Goal: Task Accomplishment & Management: Complete application form

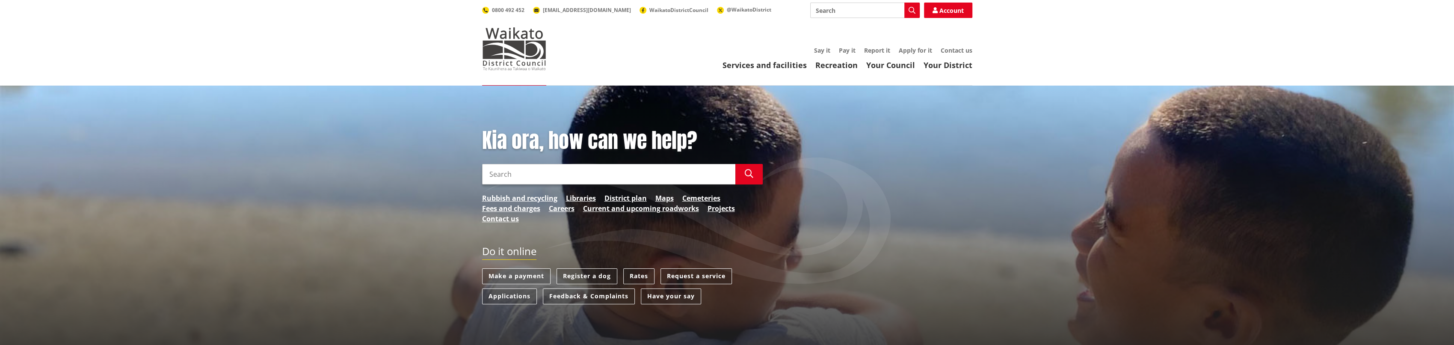
click at [847, 12] on input "Search" at bounding box center [864, 10] width 109 height 15
type input "drones"
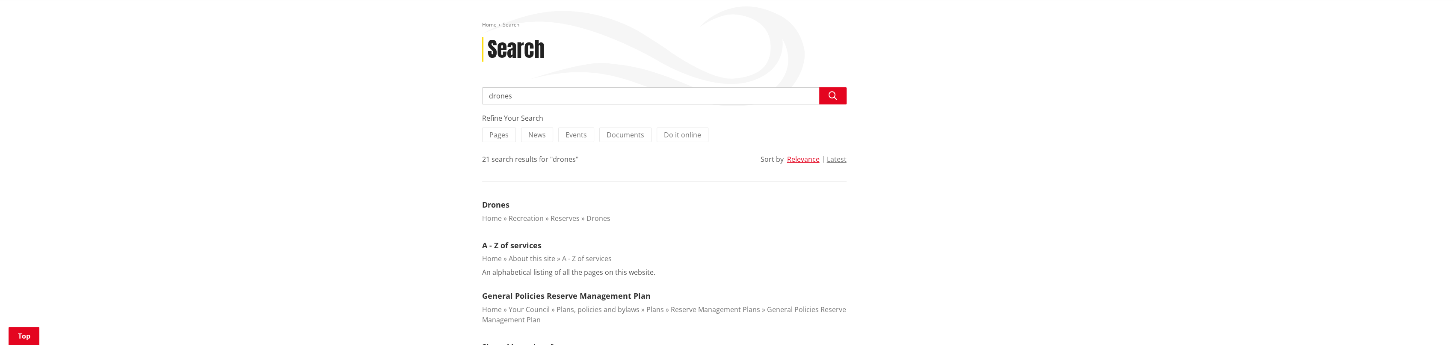
scroll to position [128, 0]
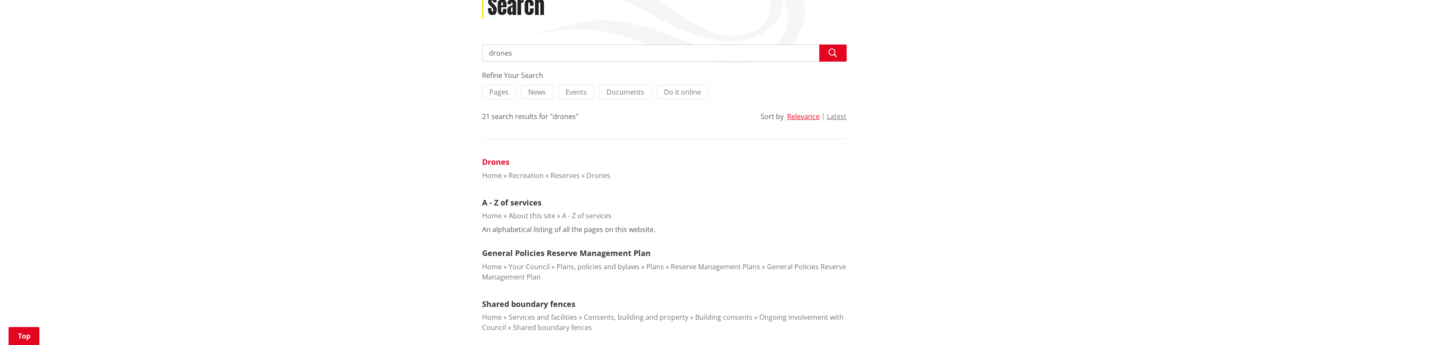
click at [499, 163] on link "Drones" at bounding box center [495, 162] width 27 height 10
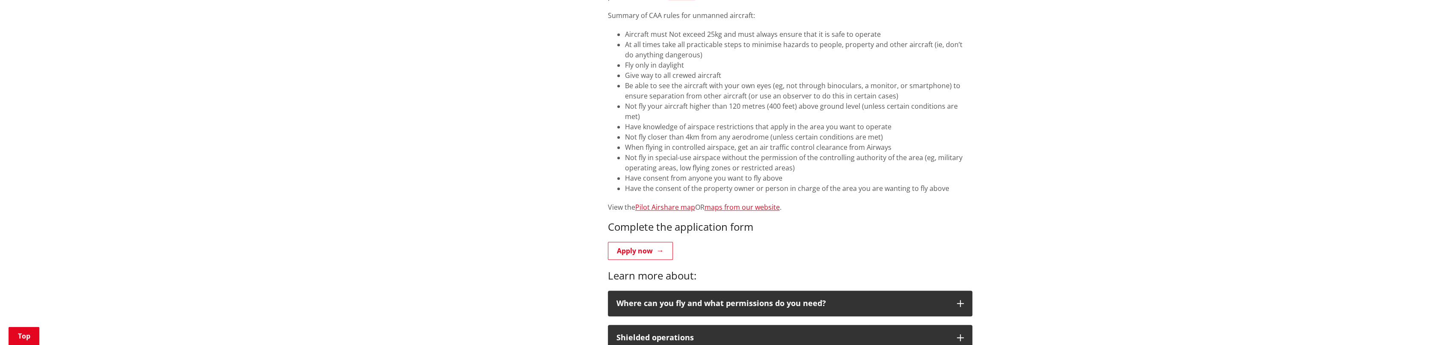
scroll to position [684, 0]
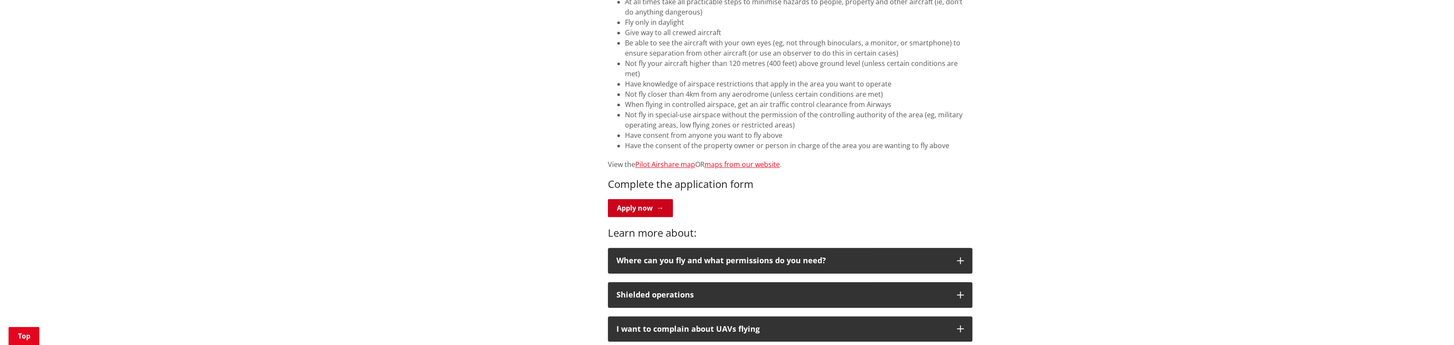
click at [634, 199] on link "Apply now" at bounding box center [640, 208] width 65 height 18
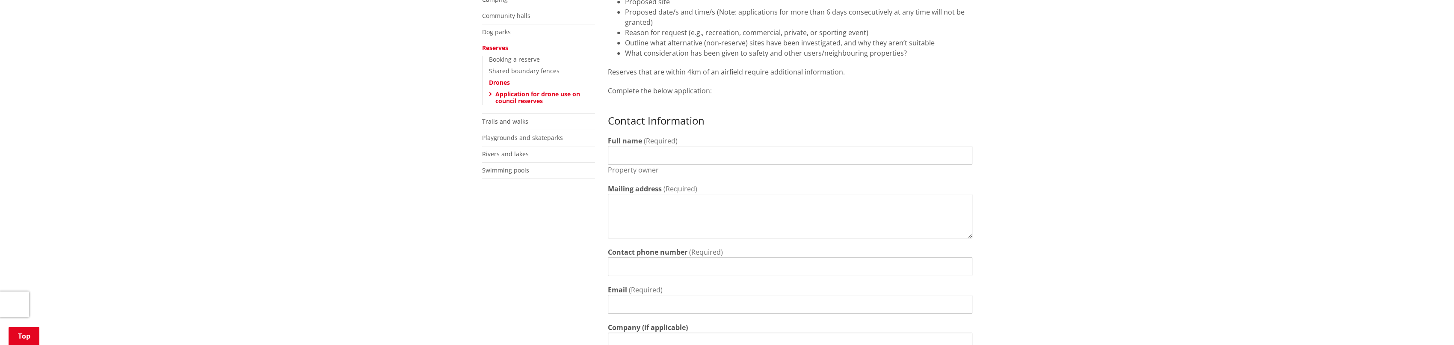
scroll to position [257, 0]
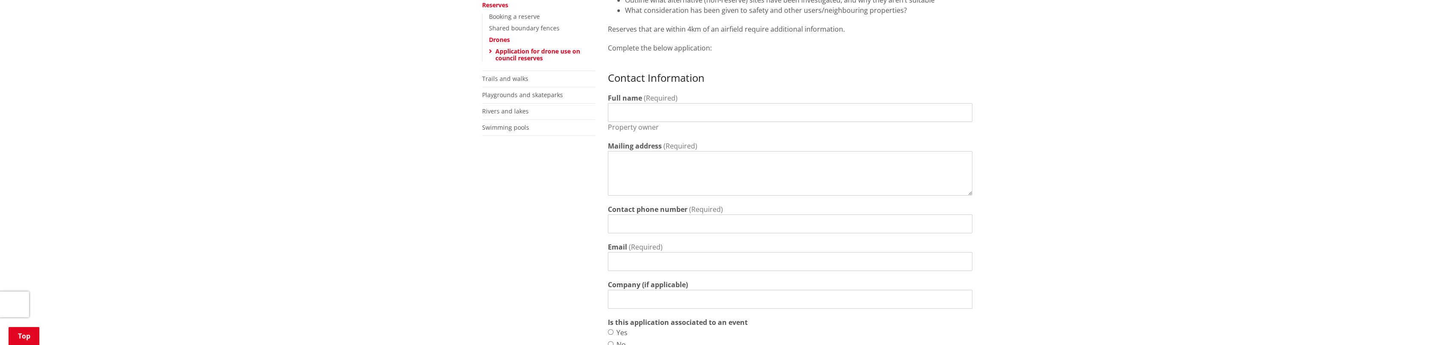
click at [652, 119] on input "Full name" at bounding box center [790, 112] width 364 height 19
click at [631, 111] on input "Full name" at bounding box center [790, 112] width 364 height 19
type input "Ravi Prasad"
type textarea "42 Matariki Terrace RD8"
type input "02102411319"
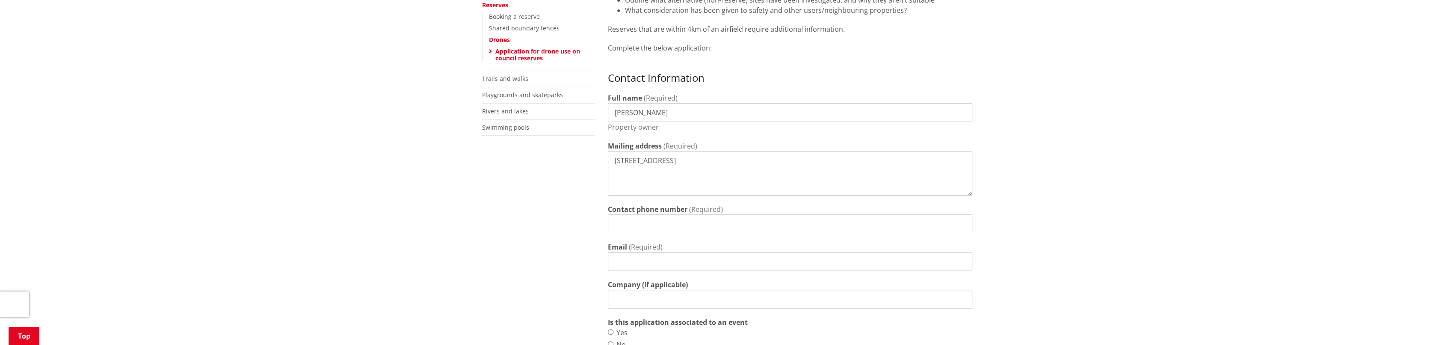
type input "ravi@ravsurvey.co.nz"
drag, startPoint x: 668, startPoint y: 223, endPoint x: 585, endPoint y: 217, distance: 83.6
type input "0211901114"
click at [690, 157] on textarea "42 Matariki Terrace RD8" at bounding box center [790, 173] width 364 height 44
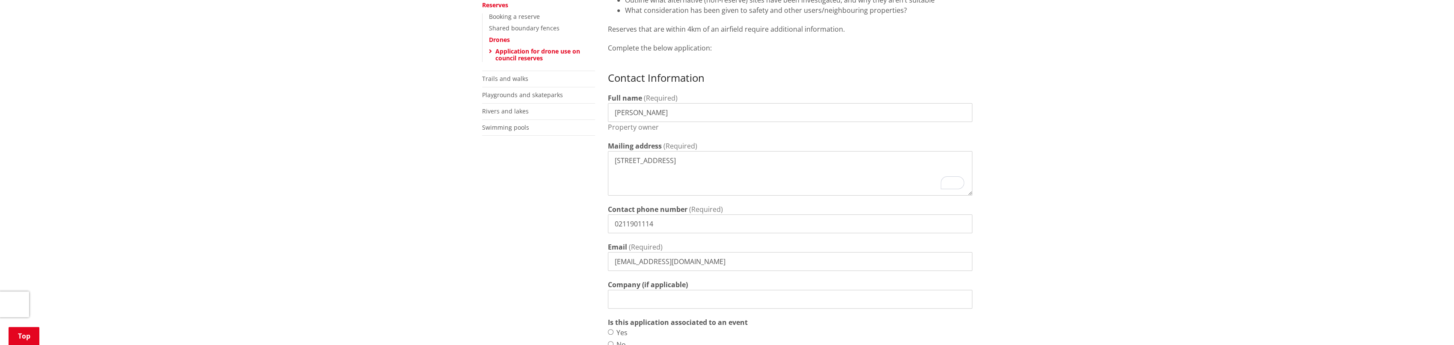
drag, startPoint x: 694, startPoint y: 160, endPoint x: 732, endPoint y: 159, distance: 38.5
click at [732, 159] on textarea "42 Matariki Terrace RD8 Ngar" at bounding box center [790, 173] width 364 height 44
paste textarea "ngaruawahia"
click at [697, 163] on textarea "42 Matariki Terrace RD8 ngaruawahia" at bounding box center [790, 173] width 364 height 44
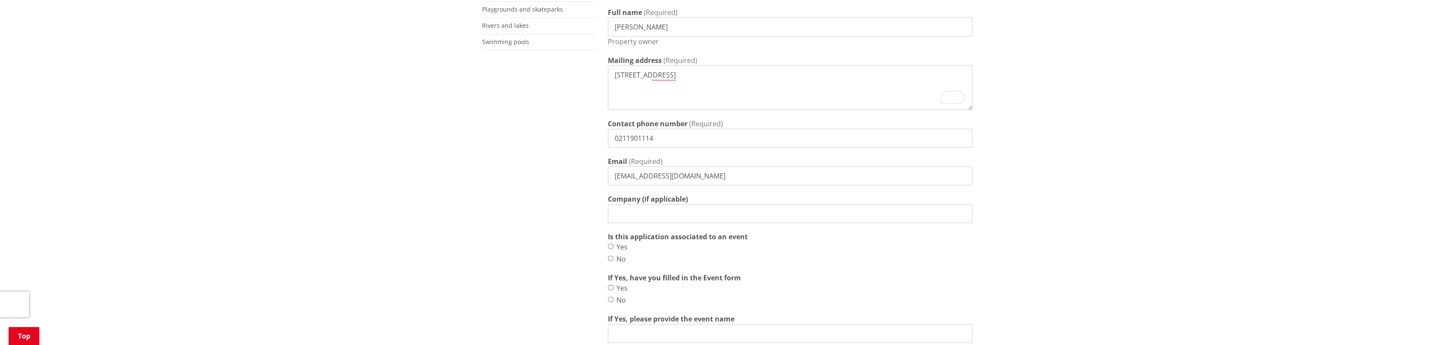
type textarea "42 Matariki Terrace RD8 Ngaruawahia"
drag, startPoint x: 697, startPoint y: 177, endPoint x: 586, endPoint y: 177, distance: 111.2
drag, startPoint x: 632, startPoint y: 176, endPoint x: 703, endPoint y: 176, distance: 70.6
click at [703, 176] on input "ravi@ravsurvey.co.nz" at bounding box center [790, 175] width 364 height 19
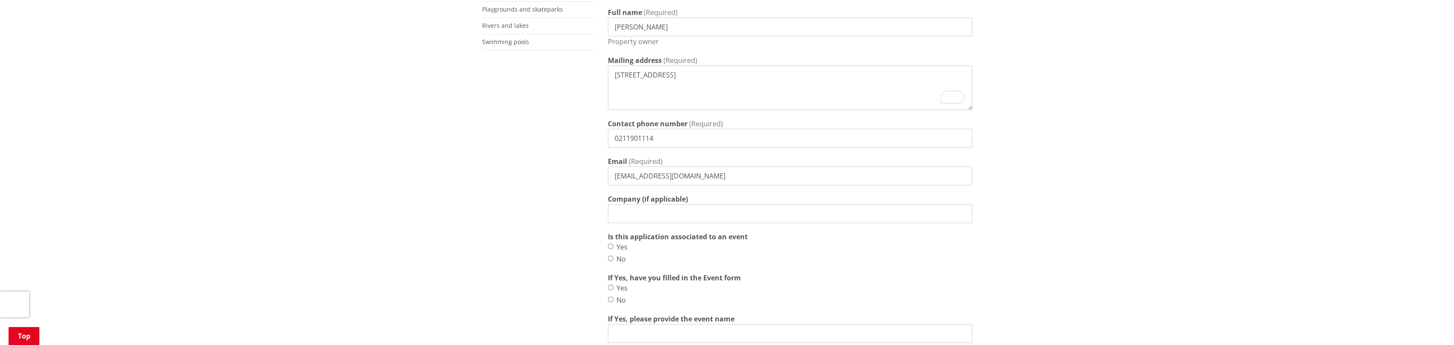
type input "ravi@advantagedrones.co.nz"
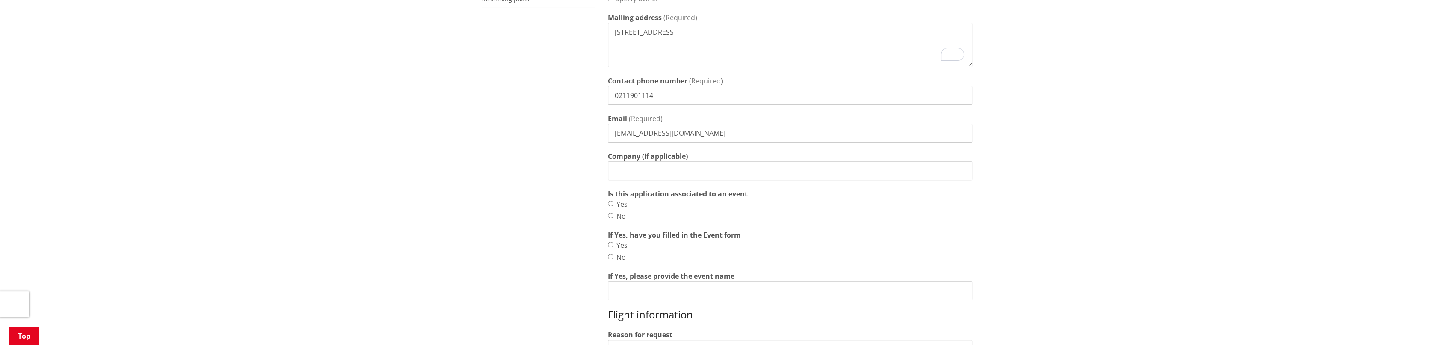
click at [694, 174] on input "Company (if applicable)" at bounding box center [790, 170] width 364 height 19
type input "Advantage Drones Ltd"
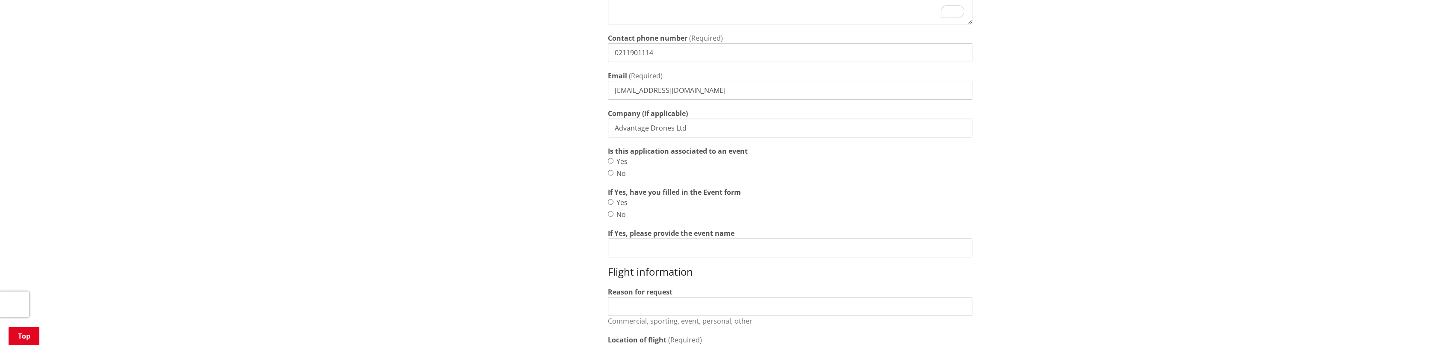
click at [611, 172] on input "No" at bounding box center [611, 173] width 6 height 6
radio input "true"
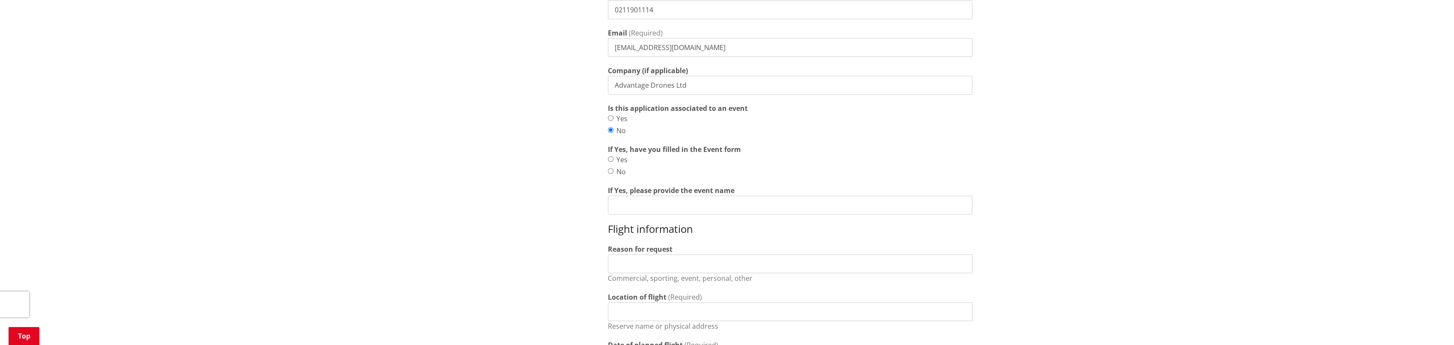
click at [611, 171] on input "No" at bounding box center [611, 171] width 6 height 6
radio input "true"
click at [611, 171] on input "No" at bounding box center [611, 171] width 6 height 6
click at [609, 160] on input "Yes" at bounding box center [611, 159] width 6 height 6
radio input "true"
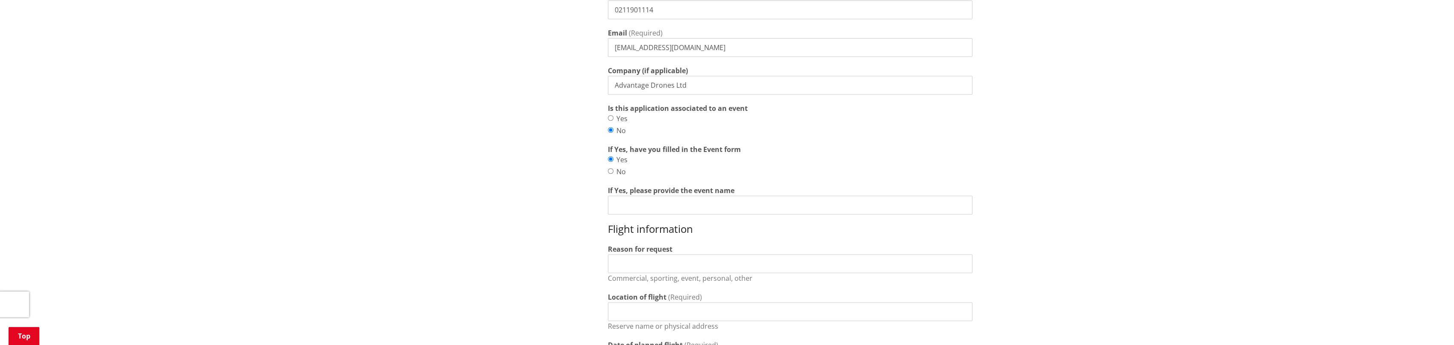
click at [612, 172] on input "No" at bounding box center [611, 171] width 6 height 6
radio input "true"
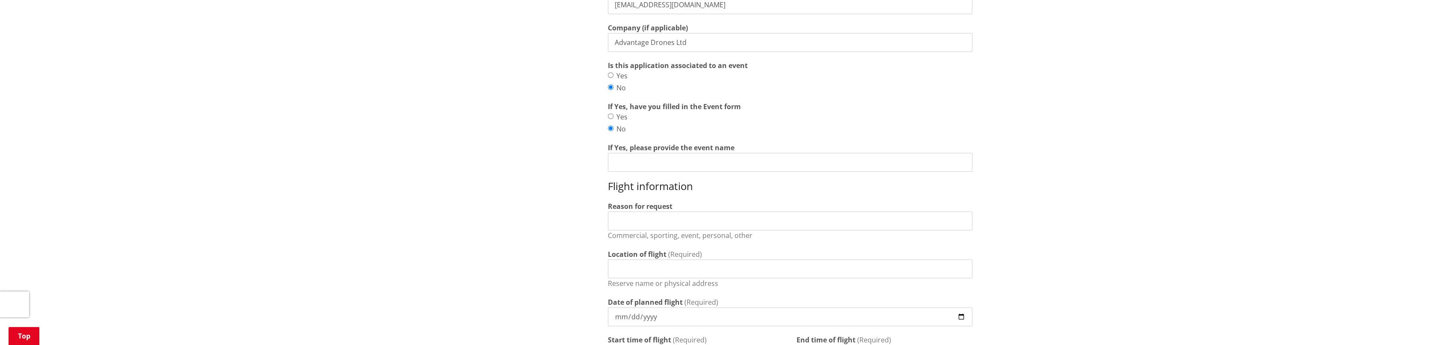
scroll to position [556, 0]
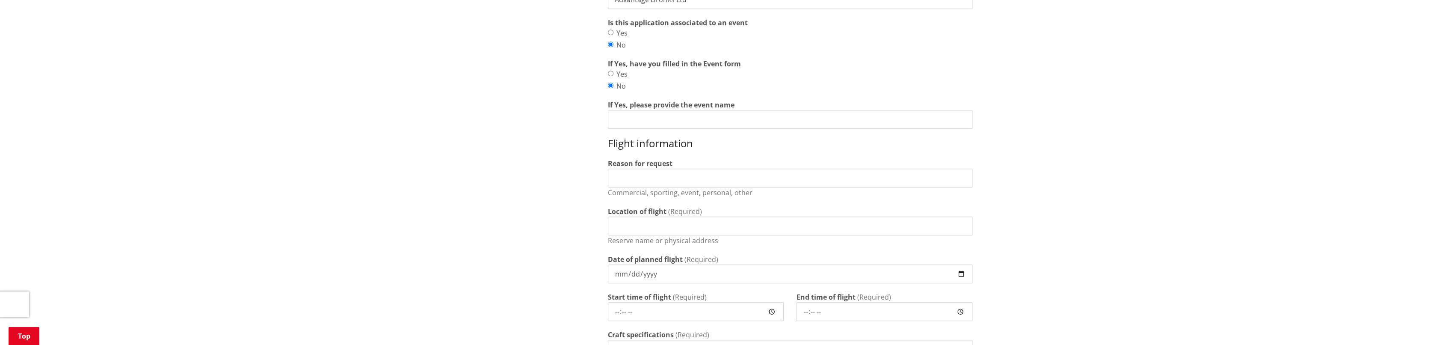
click at [653, 176] on input "Reason for request" at bounding box center [790, 177] width 364 height 19
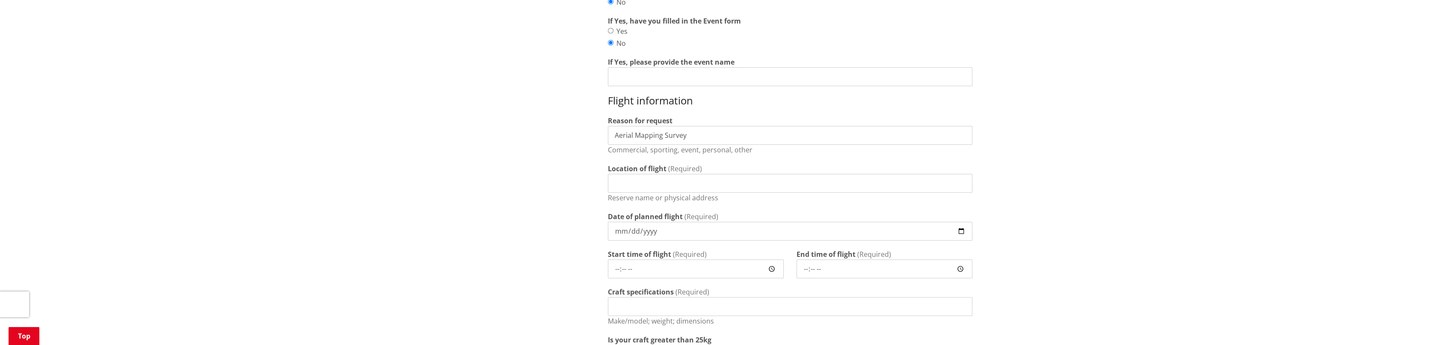
type input "Aerial Mapping Survey"
click at [774, 182] on input "Location of flight" at bounding box center [790, 183] width 364 height 19
paste input "37°42'13.05"S"
paste input "175°11'57.57"E"
click at [662, 185] on input "Gateway Drive Latitude 37°42'13.05" Longitude 175°11'57.57"E" at bounding box center [790, 183] width 364 height 19
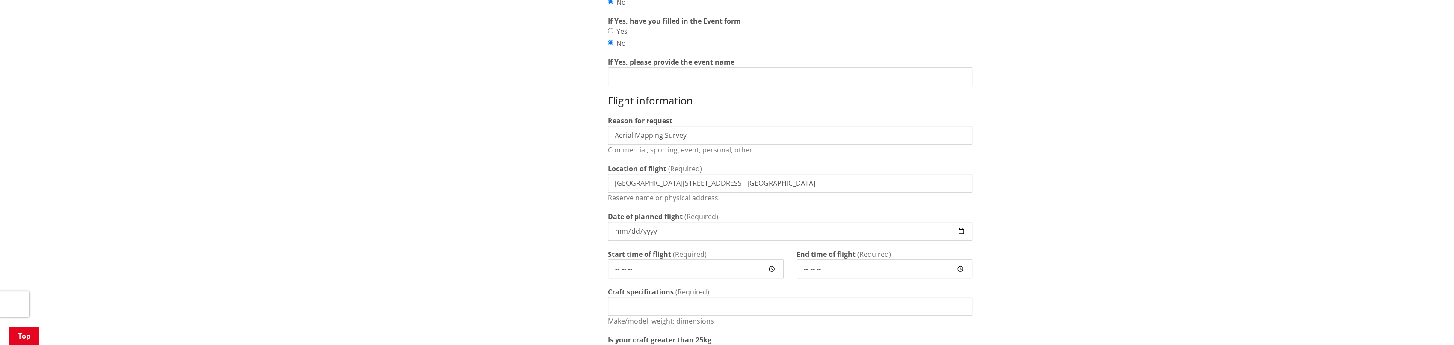
type input "Gateway Drive & 6226 Great South Road Latitude 37°42'13.05" Longitude 175°11'57…"
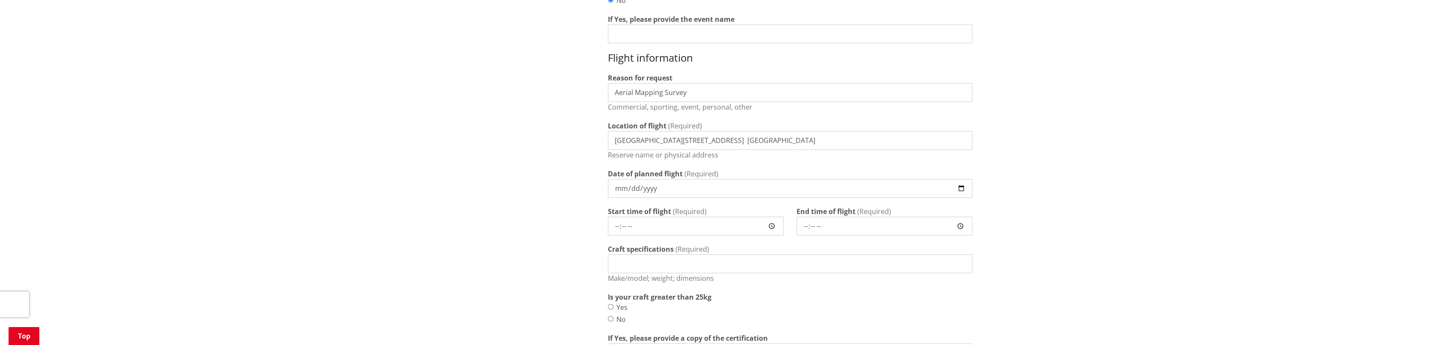
click at [718, 185] on input "Date of planned flight" at bounding box center [790, 188] width 364 height 19
click at [963, 190] on input "Date of planned flight" at bounding box center [790, 188] width 364 height 19
type input "2025-09-03"
click at [768, 226] on input "Start time of flight" at bounding box center [696, 225] width 176 height 19
type input "21:02"
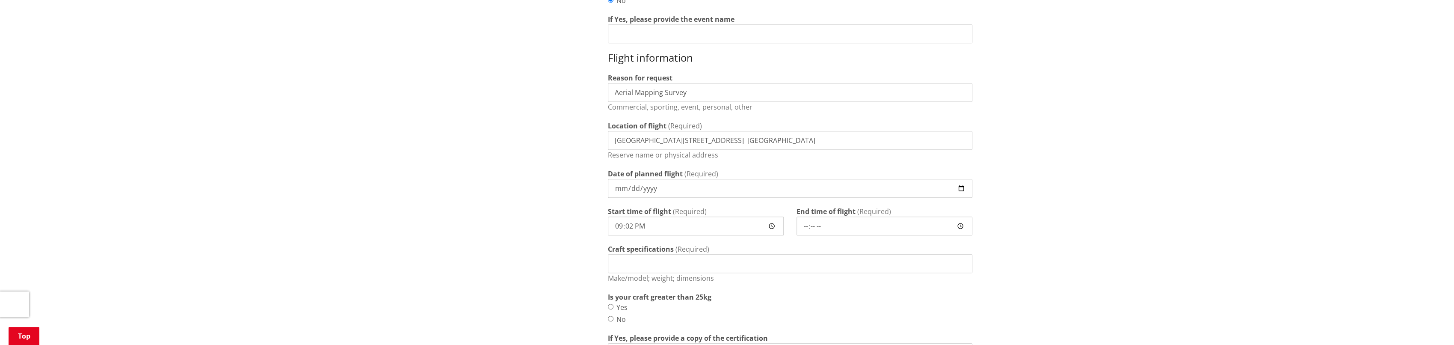
click at [844, 231] on input "End time of flight" at bounding box center [884, 225] width 176 height 19
click at [959, 227] on input "End time of flight" at bounding box center [884, 225] width 176 height 19
type input "10:30"
click at [1050, 194] on div "Home Recreation Reserves Drones Application for drone use on council reserves A…" at bounding box center [727, 294] width 1454 height 1701
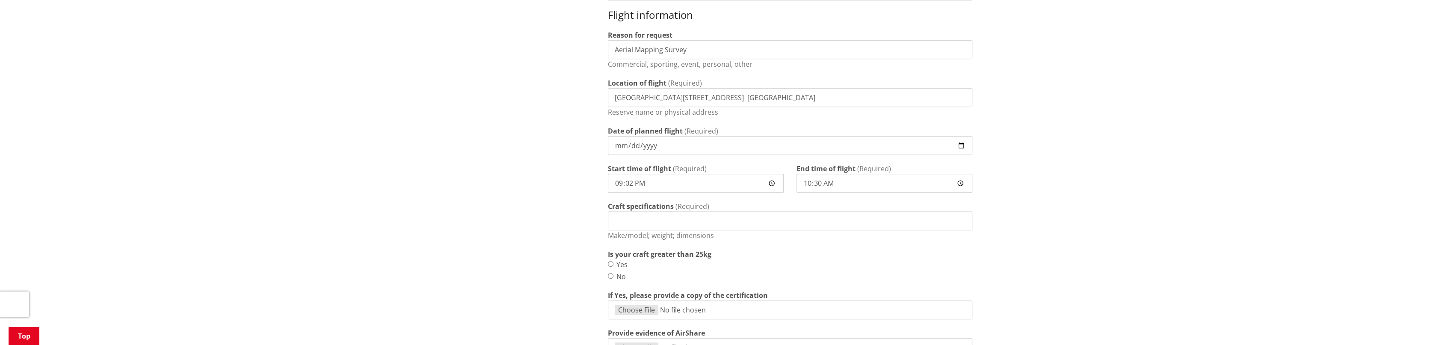
click at [788, 222] on input "Craft specifications" at bounding box center [790, 220] width 364 height 19
type input "DJI M350 RTK"
click at [607, 276] on div "Applicants must fill out the form below and provide all the following informati…" at bounding box center [789, 278] width 377 height 1579
click at [609, 275] on input "No" at bounding box center [611, 276] width 6 height 6
radio input "true"
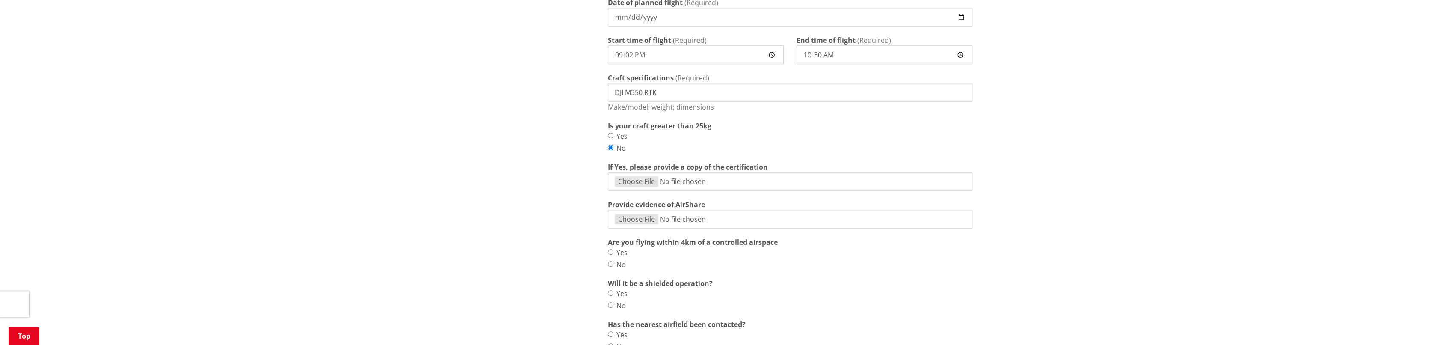
scroll to position [855, 0]
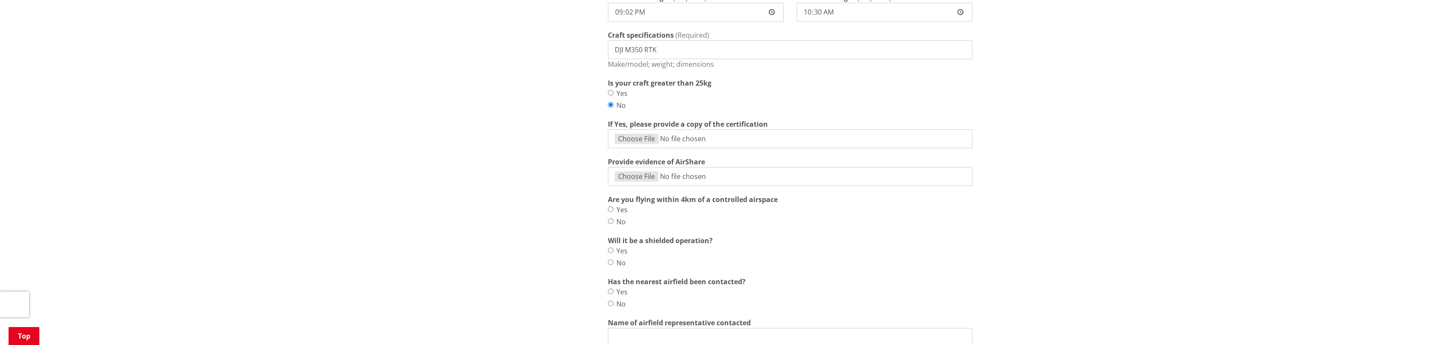
click at [641, 177] on input "Provide evidence of AirShare" at bounding box center [790, 176] width 364 height 19
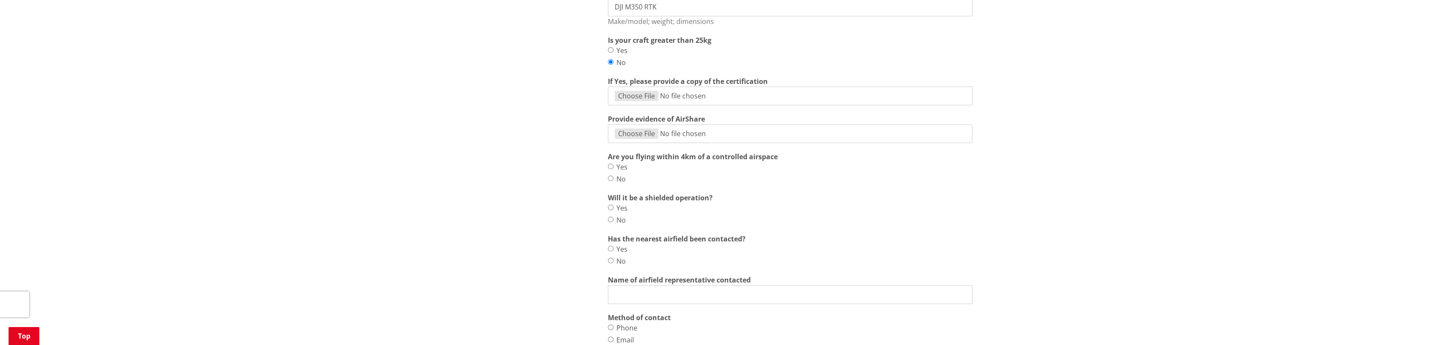
scroll to position [813, 0]
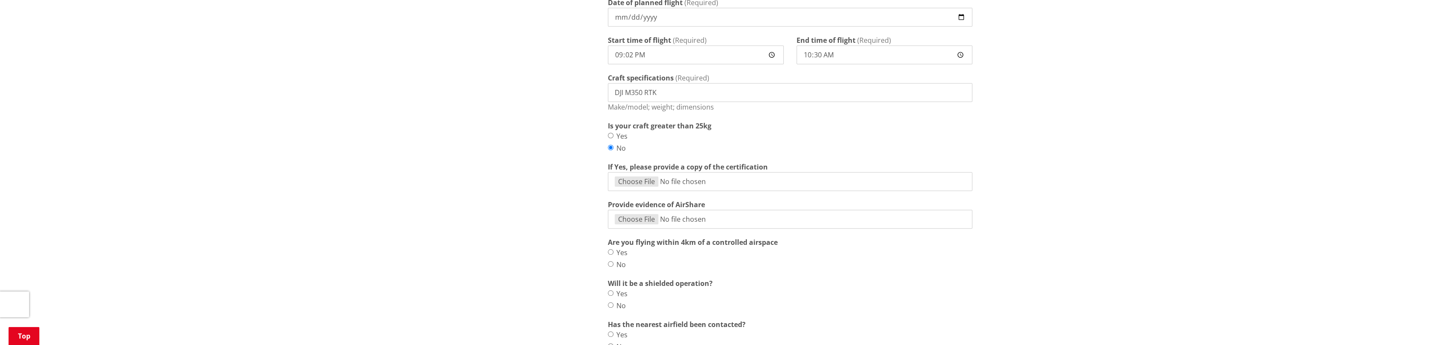
click at [640, 216] on input "Provide evidence of AirShare" at bounding box center [790, 219] width 364 height 19
click at [630, 219] on input "Provide evidence of AirShare" at bounding box center [790, 219] width 364 height 19
type input "C:\fakepath\AirShare Flight Request 775395_ Declared.msg"
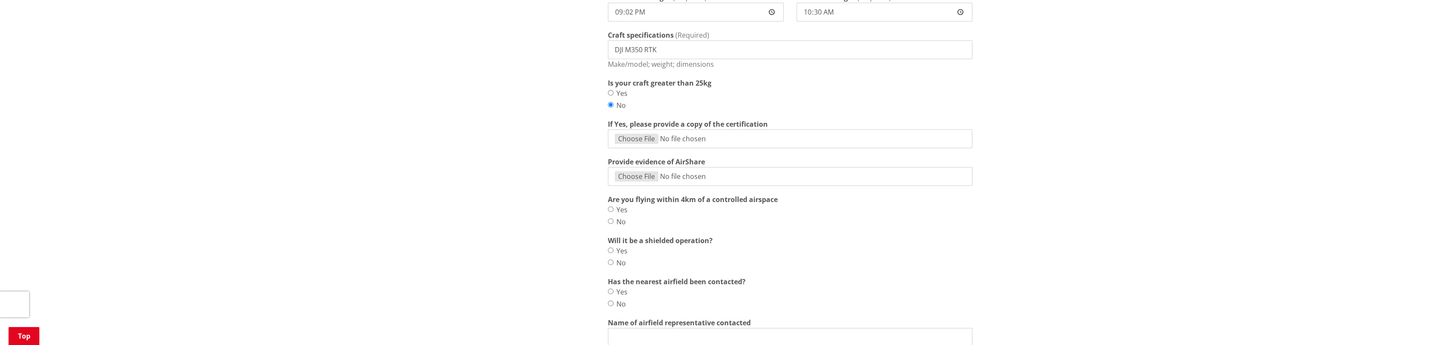
click at [608, 220] on input "No" at bounding box center [611, 221] width 6 height 6
radio input "true"
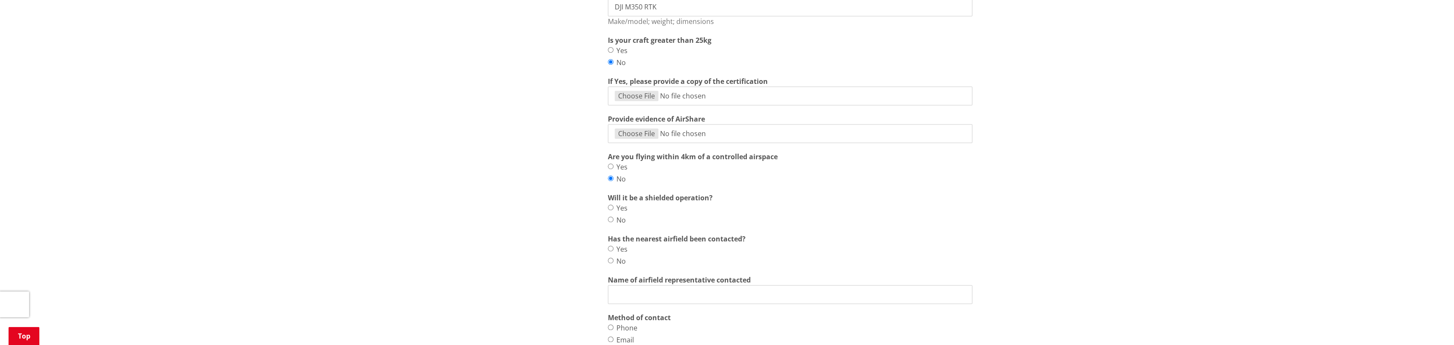
scroll to position [941, 0]
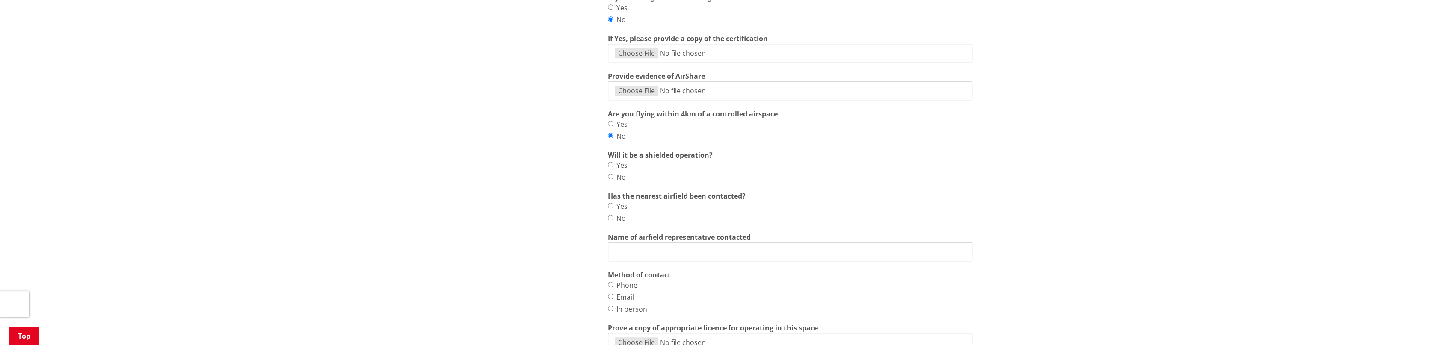
click at [608, 176] on input "No" at bounding box center [611, 177] width 6 height 6
radio input "true"
click at [609, 217] on input "No" at bounding box center [611, 218] width 6 height 6
radio input "true"
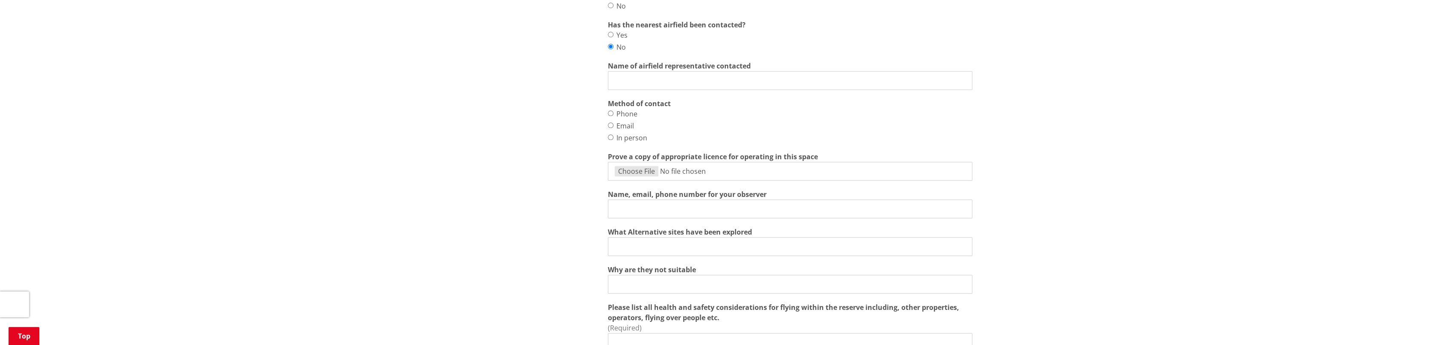
scroll to position [1155, 0]
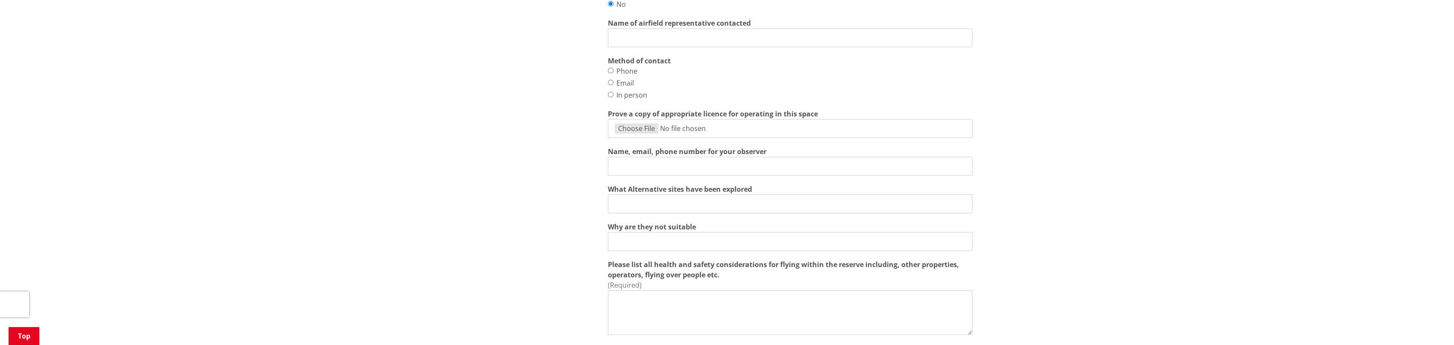
click at [640, 128] on input "Prove a copy of appropriate licence for operating in this space" at bounding box center [790, 128] width 364 height 19
type input "C:\fakepath\RPAS Pilot Certificate Ravi Prasad 2025-07-16.pdf"
click at [714, 168] on input "Name, email, phone number for your observer" at bounding box center [790, 166] width 364 height 19
click at [681, 170] on input "Name, email, phone number for your observer" at bounding box center [790, 166] width 364 height 19
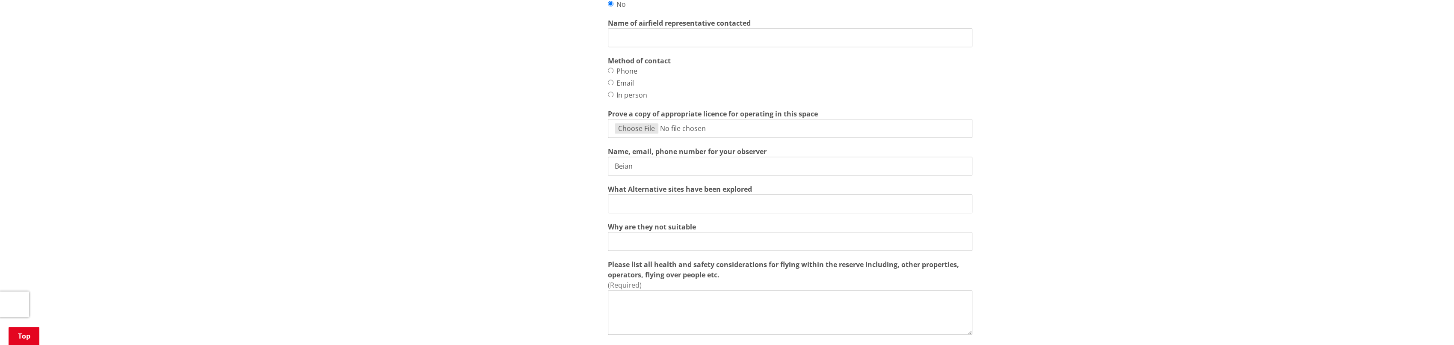
click at [678, 171] on input "Beian" at bounding box center [790, 166] width 364 height 19
click at [678, 171] on input "Beianib" at bounding box center [790, 166] width 364 height 19
click at [712, 167] on input "Beianibwara Kabiriteba -" at bounding box center [790, 166] width 364 height 19
paste input "ata43john@gmail.com"
click at [789, 168] on input "Beianibwara Kabiriteba - ata43john@gmail.com -" at bounding box center [790, 166] width 364 height 19
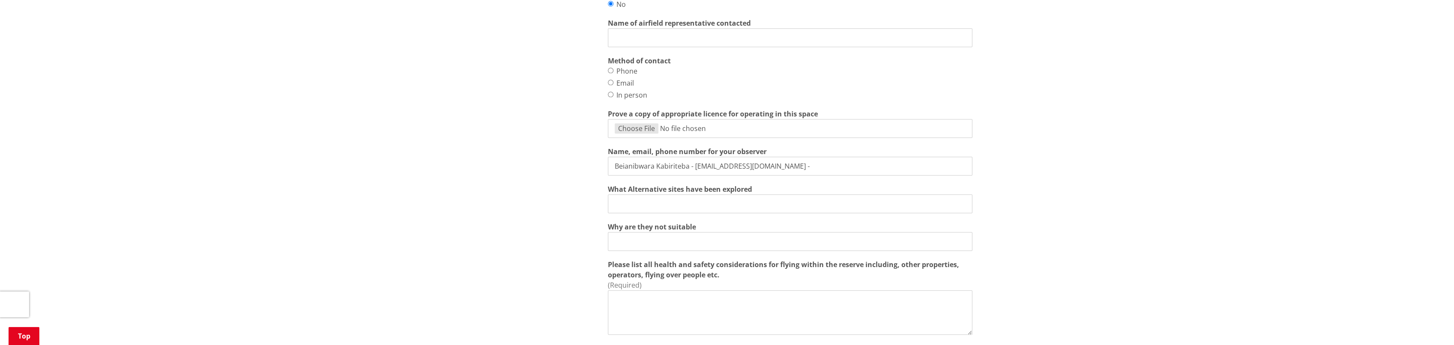
click at [818, 169] on input "Beianibwara Kabiriteba - ata43john@gmail.com -" at bounding box center [790, 166] width 364 height 19
type input "Beianibwara Kabiriteba - ata43john@gmail.com - 02108050067"
click at [701, 199] on input "What Alternative sites have been explored" at bounding box center [790, 203] width 364 height 19
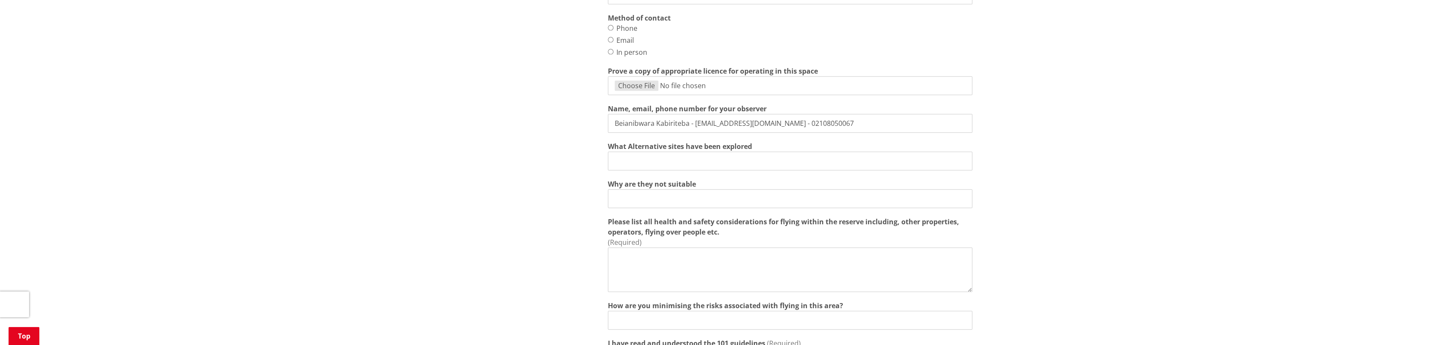
scroll to position [1240, 0]
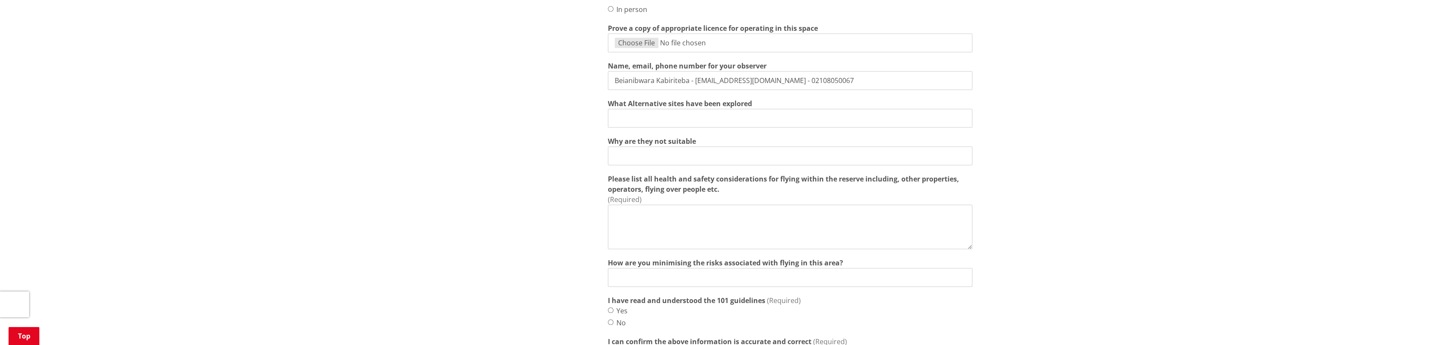
click at [748, 155] on input "Why are they not suitable" at bounding box center [790, 155] width 364 height 19
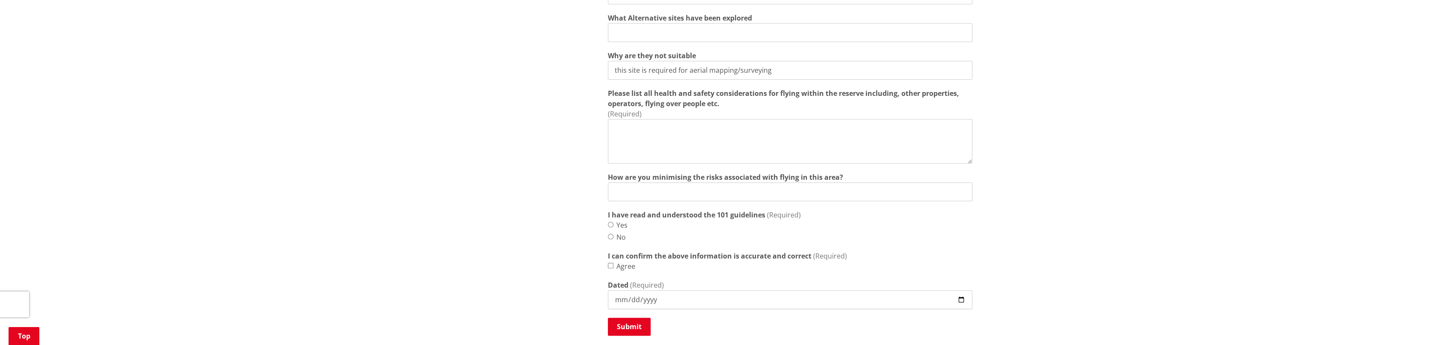
scroll to position [1283, 0]
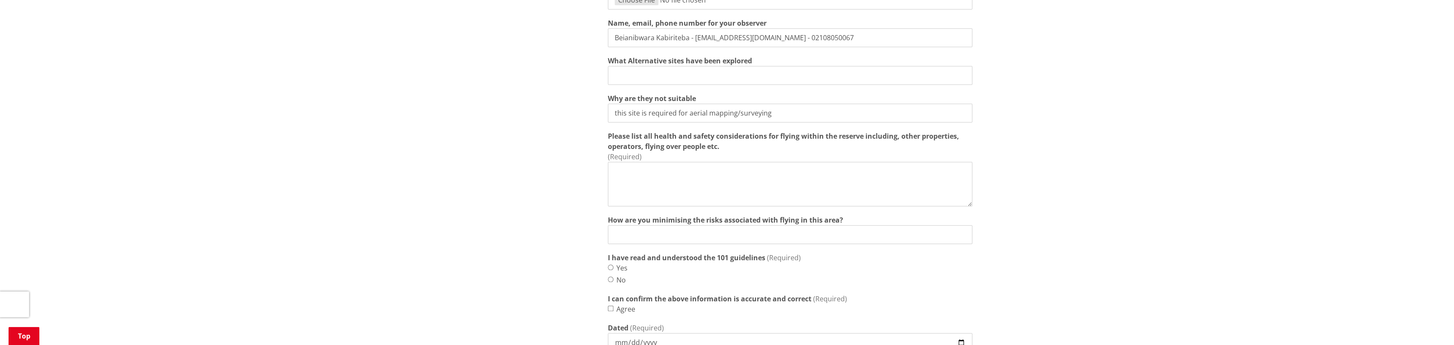
type input "this site is required for aerial mapping/surveying"
click at [683, 180] on textarea "Please list all health and safety considerations for flying within the reserve …" at bounding box center [790, 184] width 364 height 44
paste textarea "Human error"
paste textarea "• All personnel to be free of the effects of drugs and alcohol. • All personnel…"
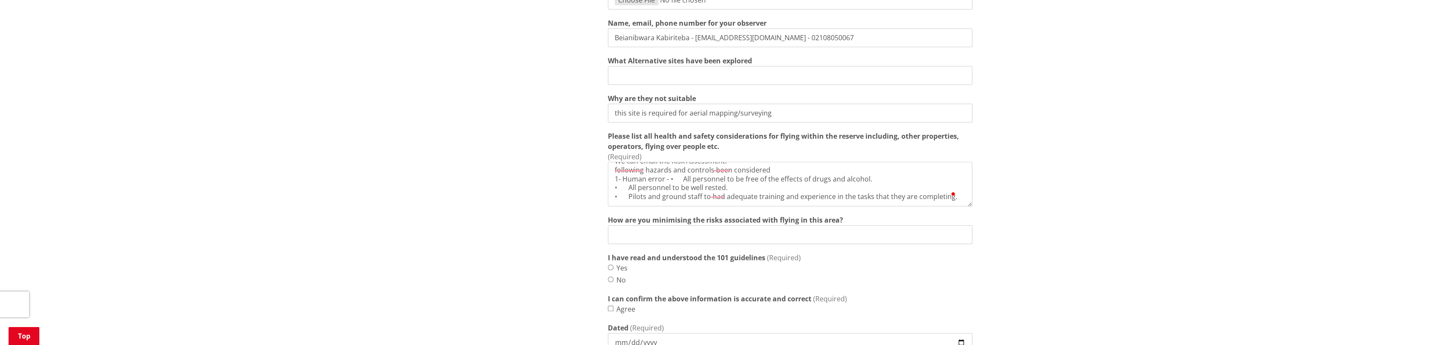
click at [683, 176] on textarea "We can email the Risk Assessment. following hazards and controls been considere…" at bounding box center [790, 184] width 364 height 44
click at [631, 197] on textarea "We can email the Risk Assessment. following hazards and controls been considere…" at bounding box center [790, 184] width 364 height 44
click at [631, 194] on textarea "We can email the Risk Assessment. following hazards and controls been considere…" at bounding box center [790, 184] width 364 height 44
click at [629, 193] on textarea "We can email the Risk Assessment. following hazards and controls been considere…" at bounding box center [790, 184] width 364 height 44
click at [628, 198] on textarea "We can email the Risk Assessment. following hazards and controls been considere…" at bounding box center [790, 184] width 364 height 44
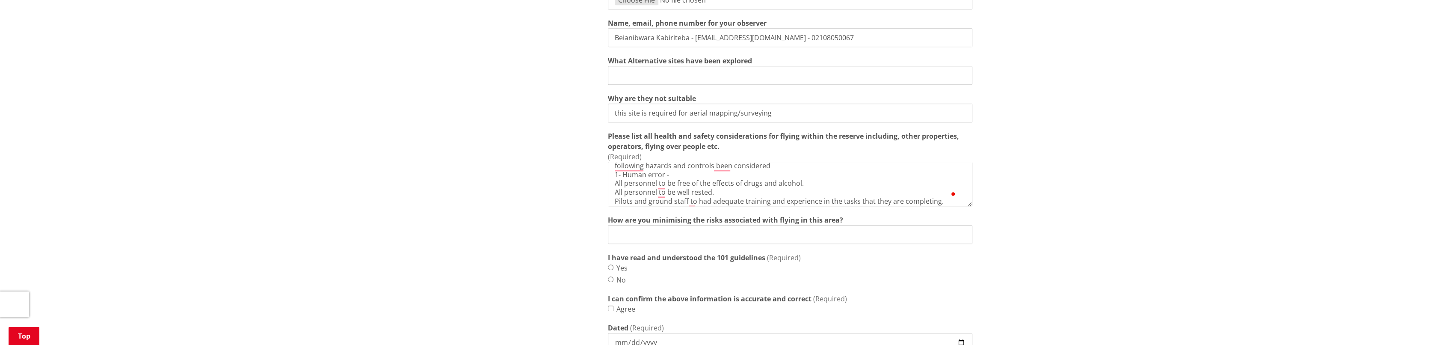
click at [935, 201] on textarea "We can email the Risk Assessment. following hazards and controls been considere…" at bounding box center [790, 184] width 364 height 44
paste textarea "Other Aircraft"
paste textarea "• Pilots and ground staff to know the type of air space they are operating with…"
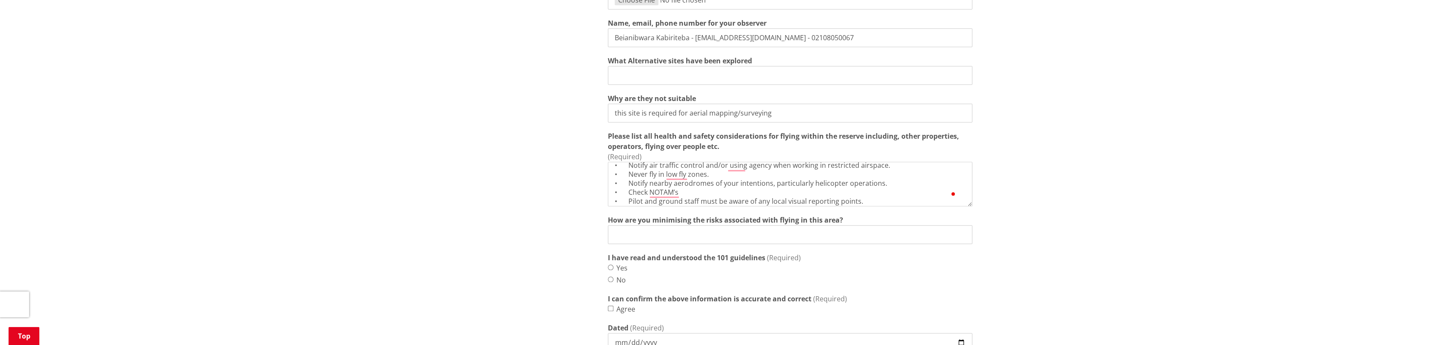
scroll to position [60, 0]
drag, startPoint x: 629, startPoint y: 175, endPoint x: 609, endPoint y: 174, distance: 20.2
click at [609, 174] on textarea "We can email the Risk Assessment. following hazards and controls been considere…" at bounding box center [790, 184] width 364 height 44
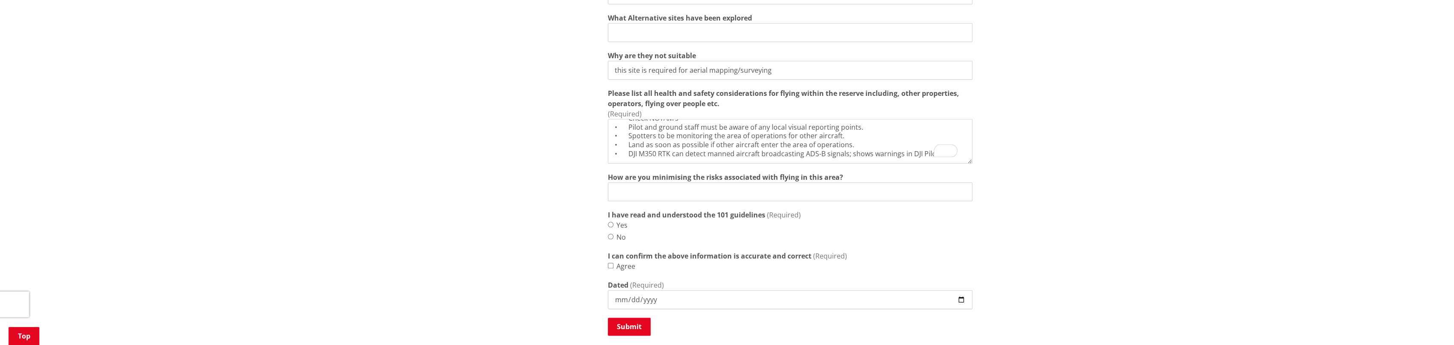
click at [632, 146] on textarea "We can email the Risk Assessment. following hazards and controls been considere…" at bounding box center [790, 141] width 364 height 44
paste textarea "Mechanical Failure"
paste textarea "• Pre-start checks are to be undertaken prior to each mission. • No flight is t…"
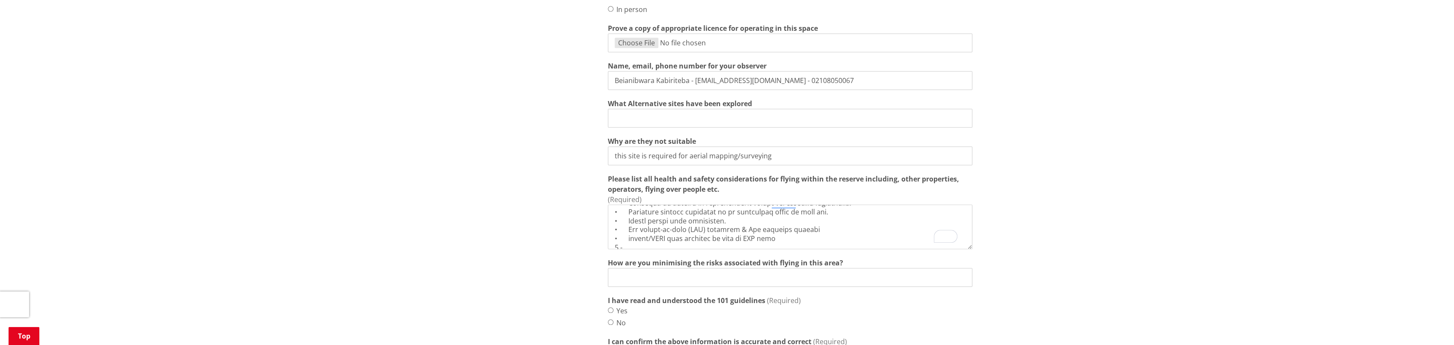
paste textarea "Collision with Objects"
paste textarea "• The operational area should be carefully checked for hazards prior to take of…"
paste textarea "Public and Other Personnel"
paste textarea "• All personnel working near the aircraft or operational area must be signed on…"
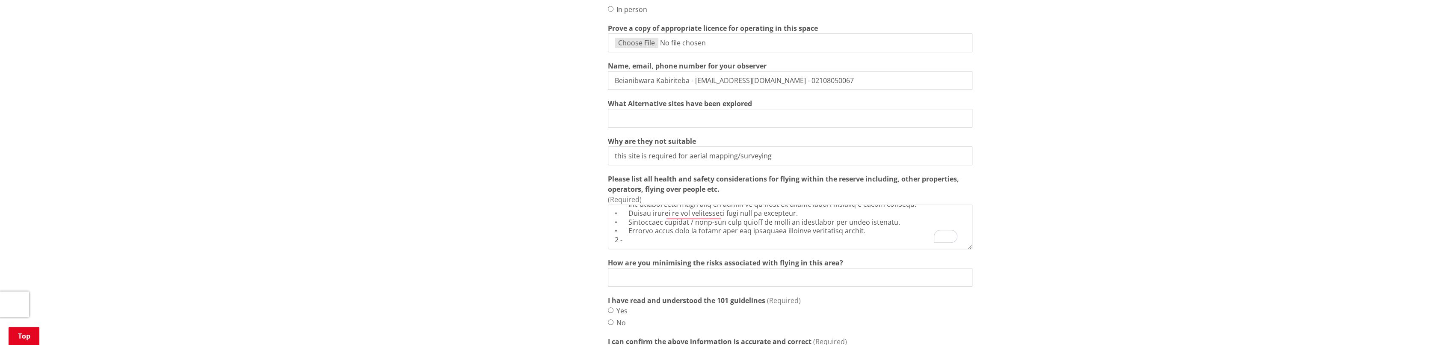
paste textarea "Noise"
paste textarea "• Correct PPE is to be worn when operating drone or other noisy equipment."
paste textarea "• Check weather forecast prior to flying • Monitor weather during flight"
paste textarea "• Plan flight to limit flight time over traffic • Fly at an elevation to limit …"
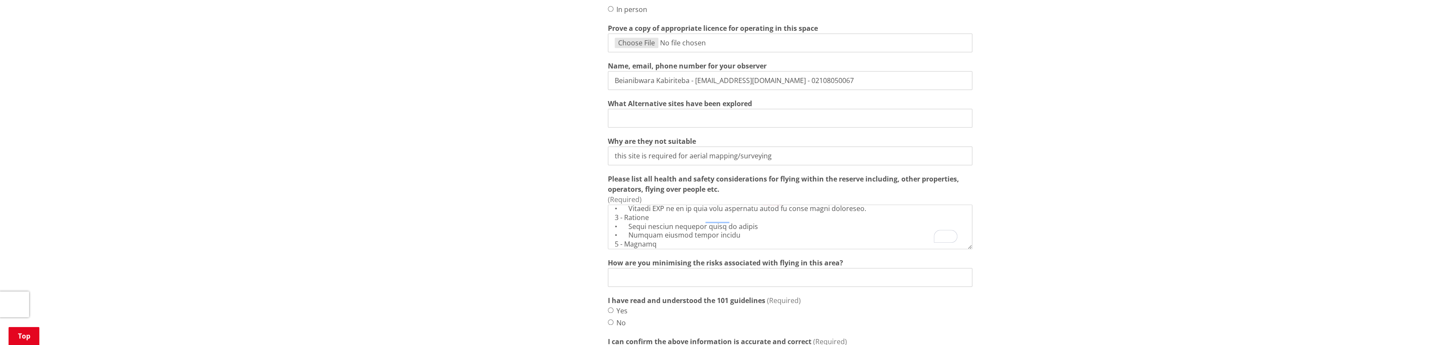
scroll to position [397, 0]
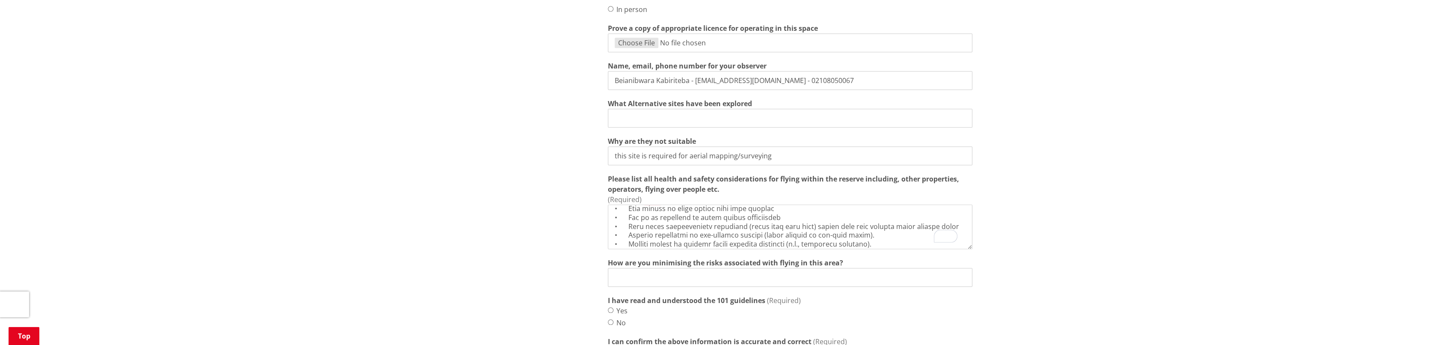
type textarea "We can email the Risk Assessment. following hazards and controls been considere…"
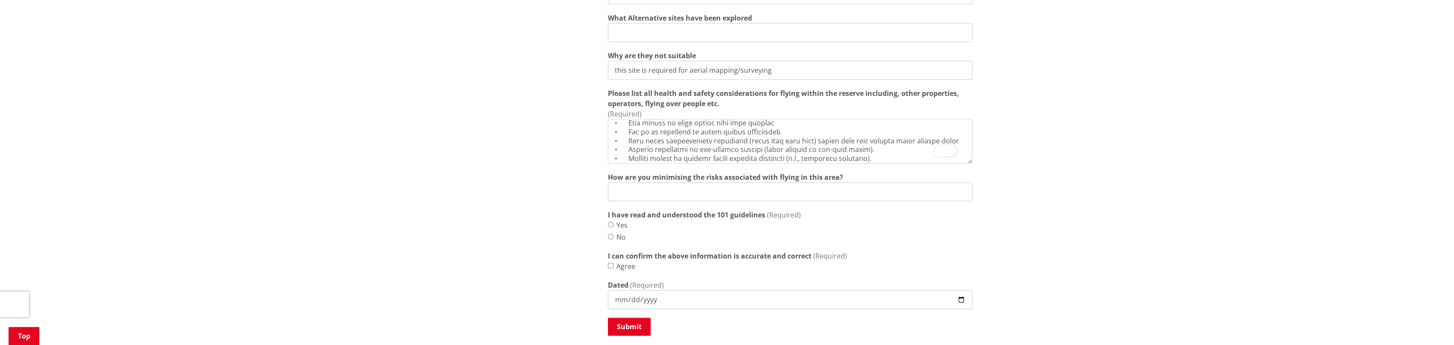
scroll to position [1369, 0]
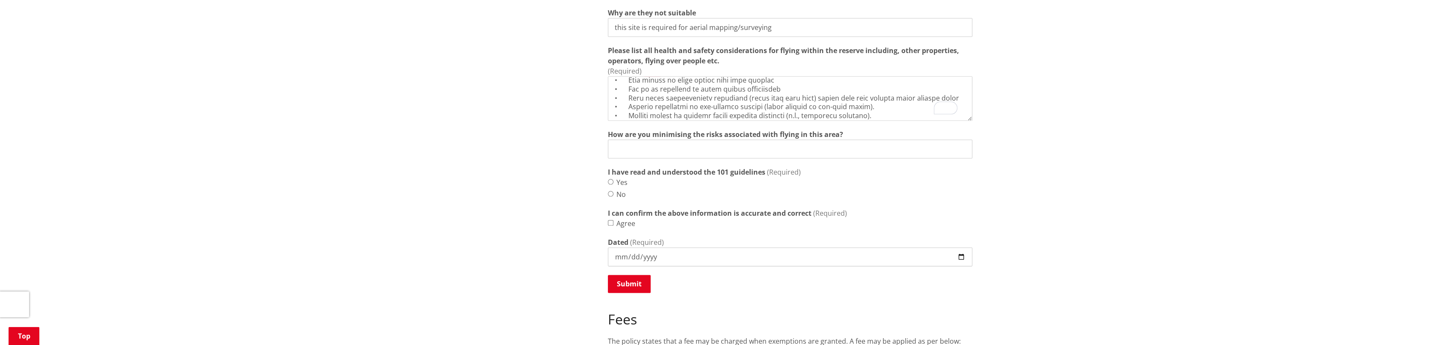
click at [816, 151] on input "How are you minimising the risks associated with flying in this area?" at bounding box center [790, 148] width 364 height 19
type input "please see listed above"
click at [609, 182] on input "Yes" at bounding box center [611, 182] width 6 height 6
radio input "true"
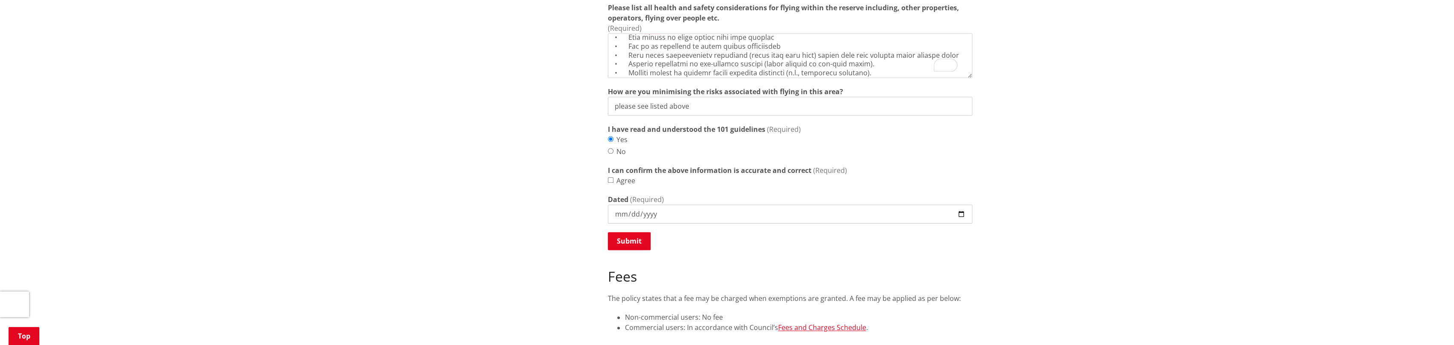
click at [608, 180] on input "Agree" at bounding box center [611, 180] width 6 height 6
checkbox input "true"
click at [630, 210] on input "Dated" at bounding box center [790, 213] width 364 height 19
click at [960, 213] on input "Dated" at bounding box center [790, 213] width 364 height 19
type input "2025-09-01"
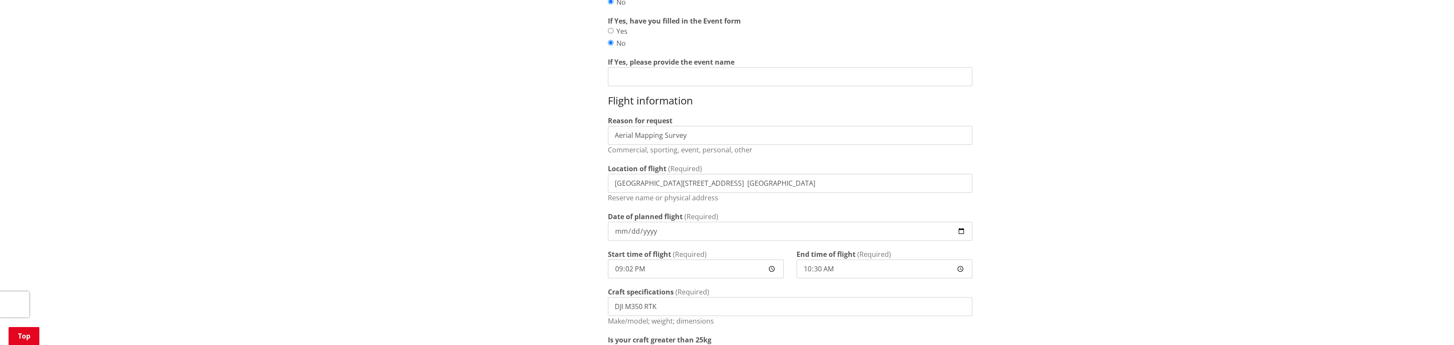
scroll to position [641, 0]
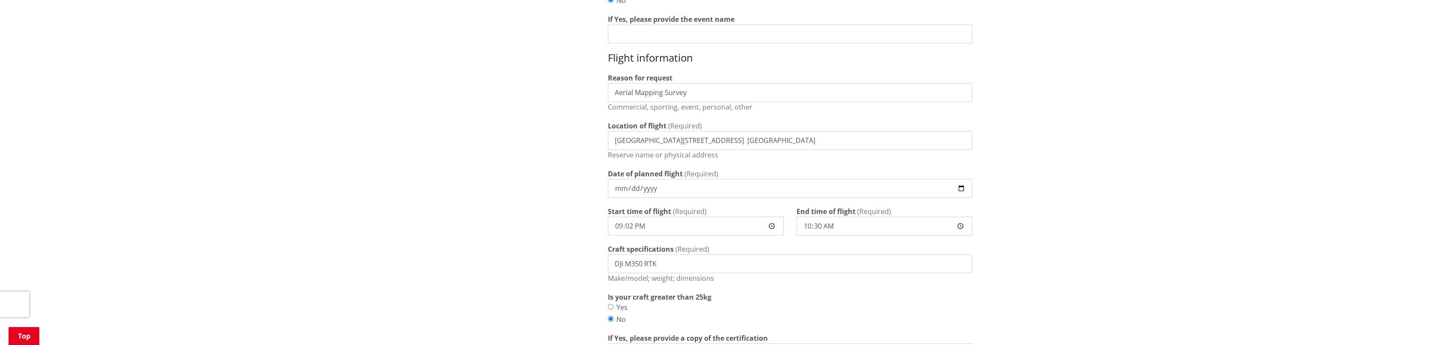
click at [770, 228] on input "21:02" at bounding box center [696, 225] width 176 height 19
click at [1119, 194] on div "Home Recreation Reserves Drones Application for drone use on council reserves A…" at bounding box center [727, 294] width 1454 height 1701
click at [770, 227] on input "21:00" at bounding box center [696, 225] width 176 height 19
type input "09:00"
click at [1088, 195] on div "Home Recreation Reserves Drones Application for drone use on council reserves A…" at bounding box center [727, 294] width 1454 height 1701
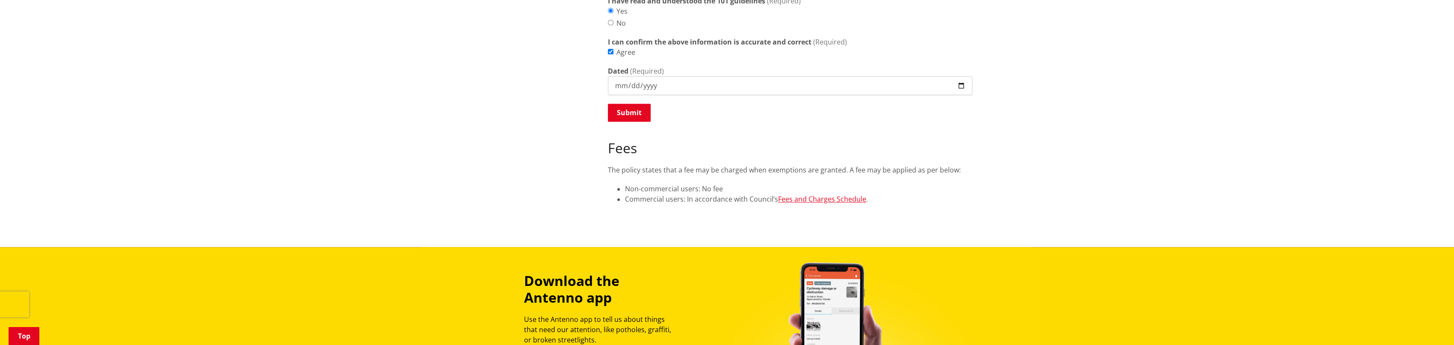
scroll to position [1582, 0]
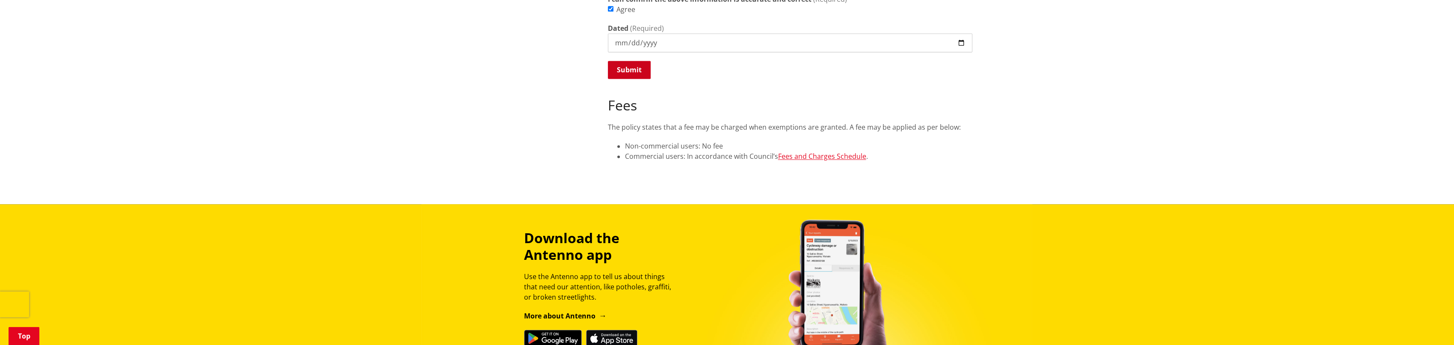
click at [626, 72] on button "Submit" at bounding box center [629, 70] width 43 height 18
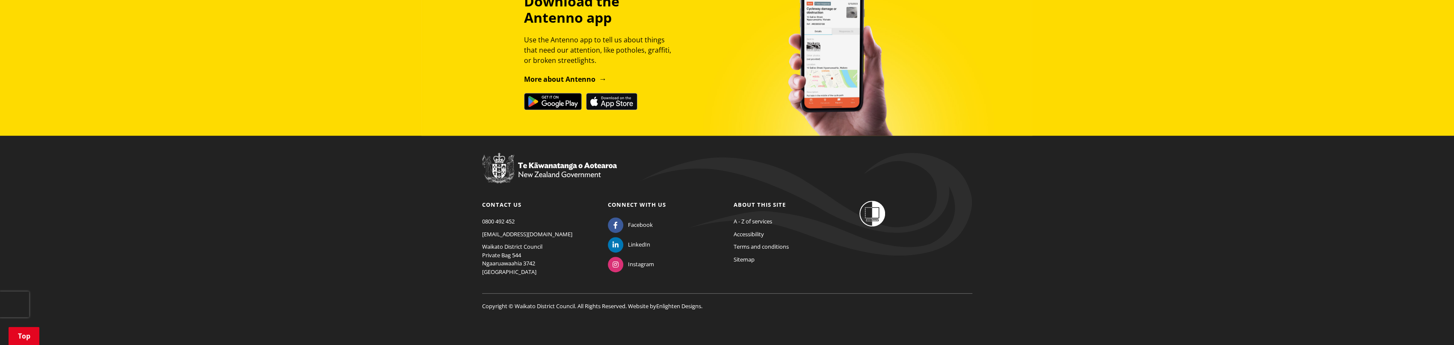
scroll to position [516, 0]
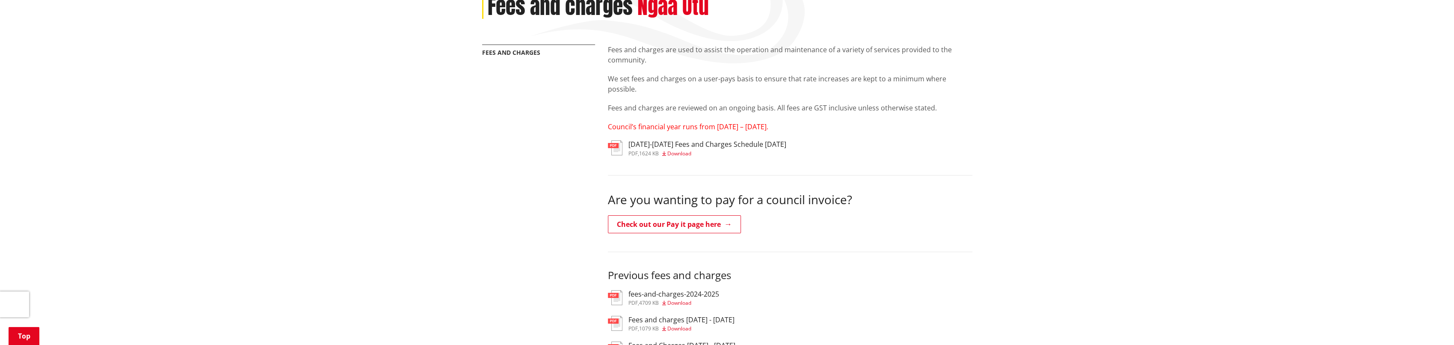
scroll to position [171, 0]
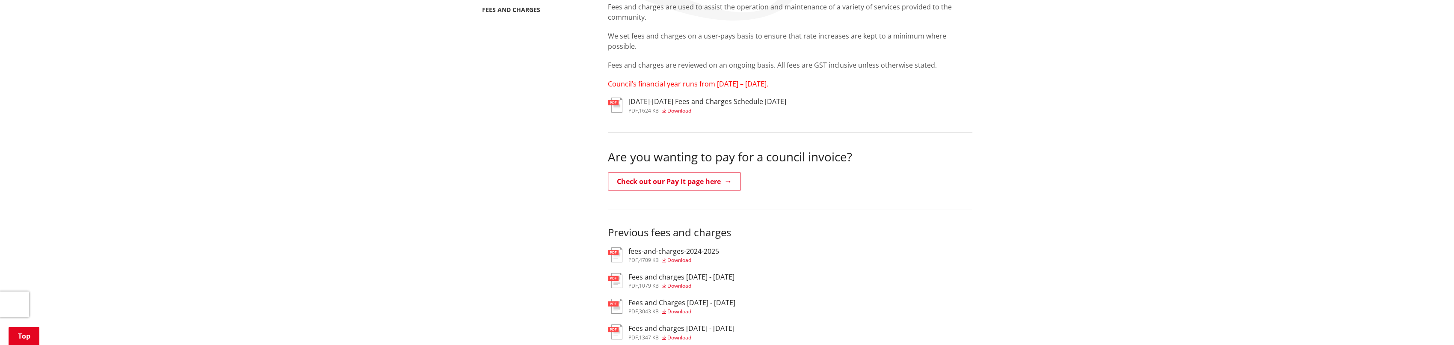
click at [682, 111] on span "Download" at bounding box center [679, 110] width 24 height 7
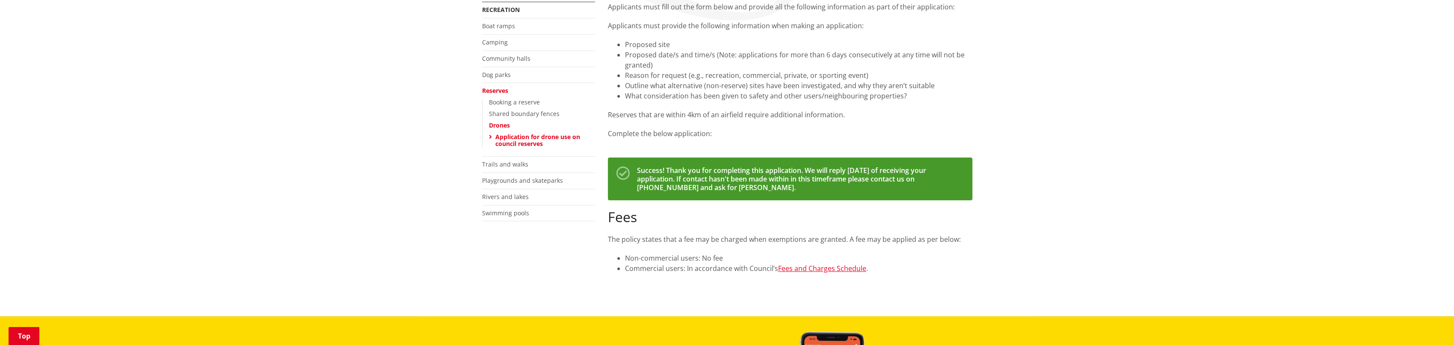
scroll to position [214, 0]
